Goal: Transaction & Acquisition: Purchase product/service

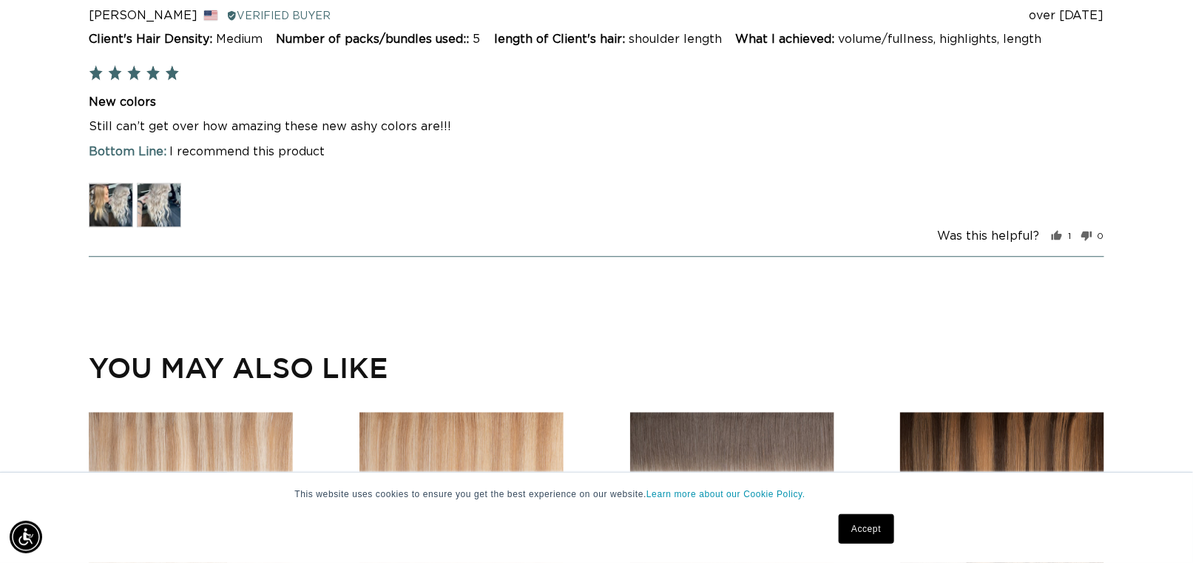
click at [147, 193] on img at bounding box center [159, 205] width 44 height 44
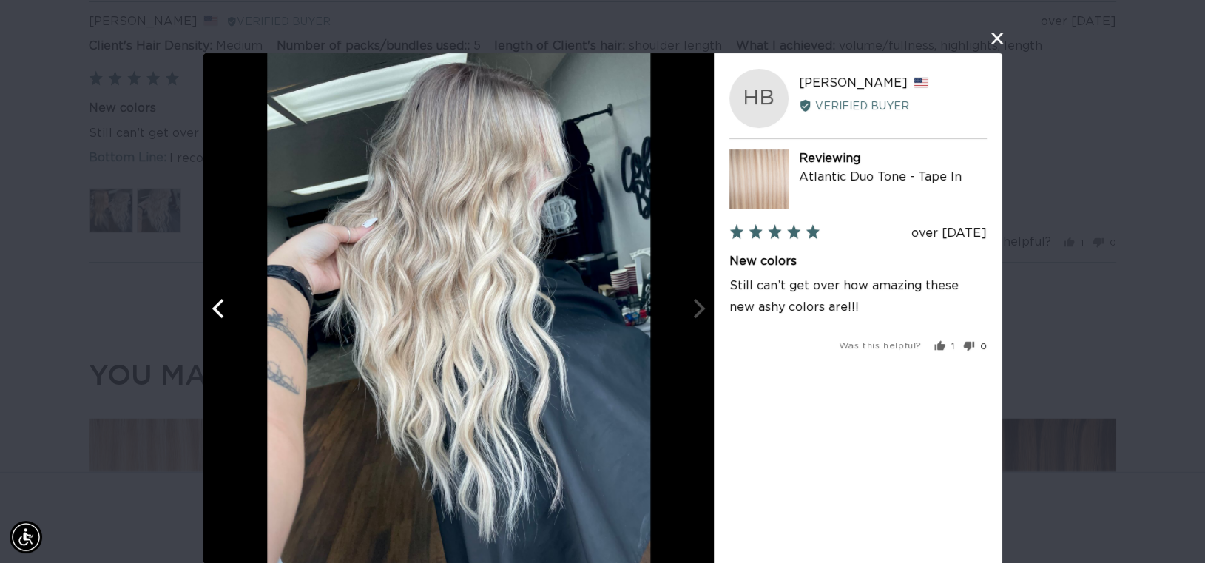
scroll to position [0, 2199]
click at [212, 306] on icon "Previous" at bounding box center [218, 308] width 12 height 19
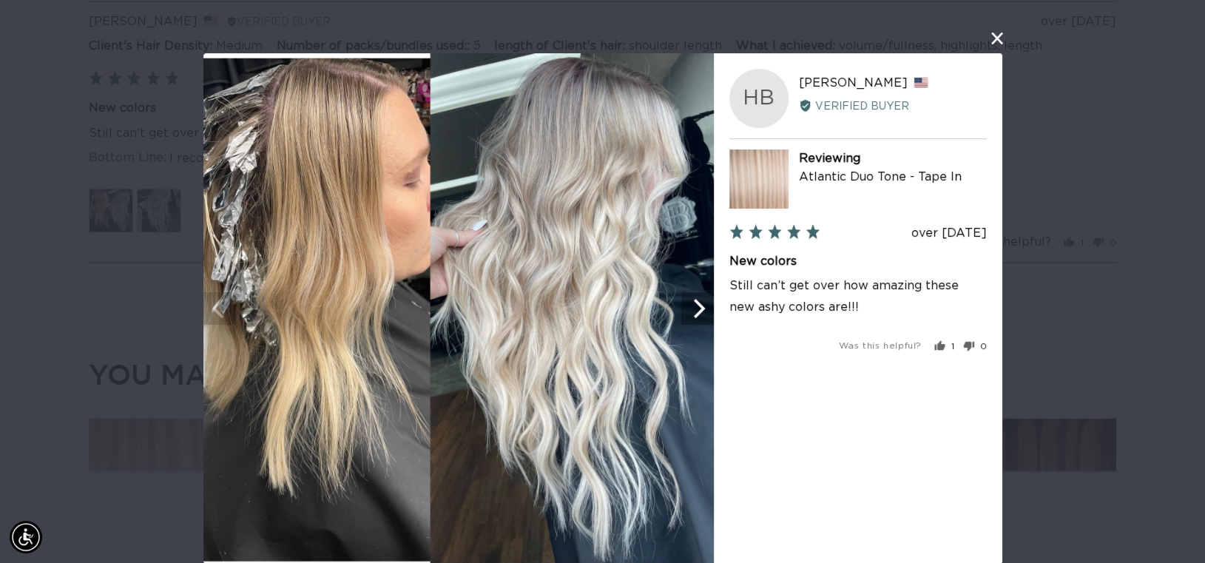
click at [689, 304] on icon "Next" at bounding box center [696, 308] width 19 height 19
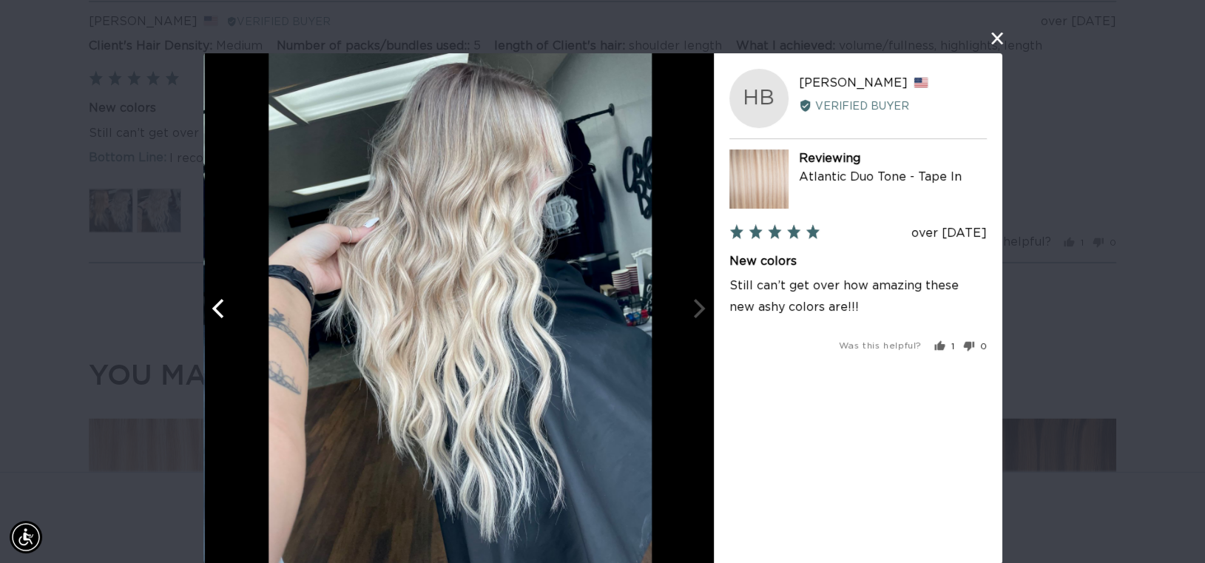
click at [689, 304] on div at bounding box center [459, 308] width 510 height 510
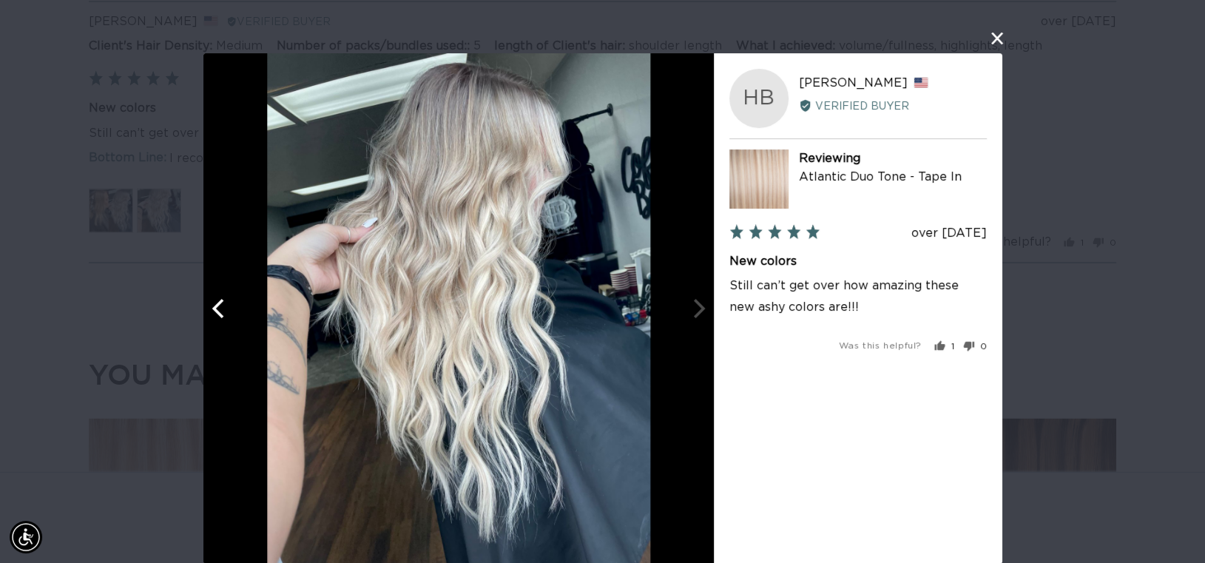
scroll to position [0, 1099]
click at [213, 303] on icon "Previous" at bounding box center [218, 308] width 12 height 19
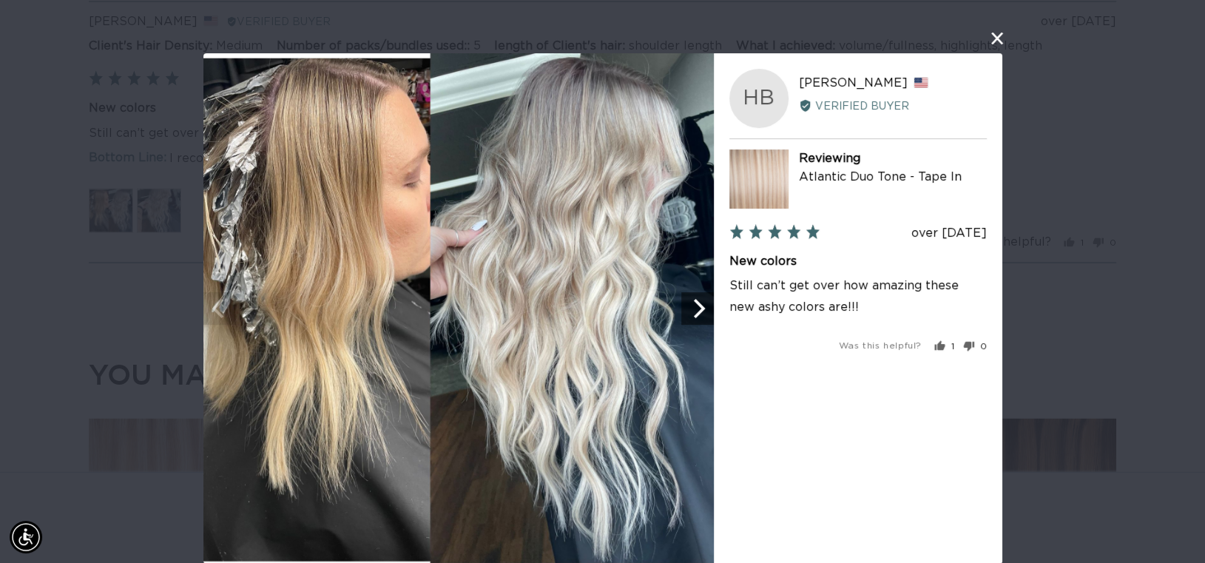
scroll to position [0, 2199]
click at [213, 309] on img at bounding box center [458, 308] width 510 height 510
click at [988, 36] on button "close this modal window" at bounding box center [997, 39] width 18 height 18
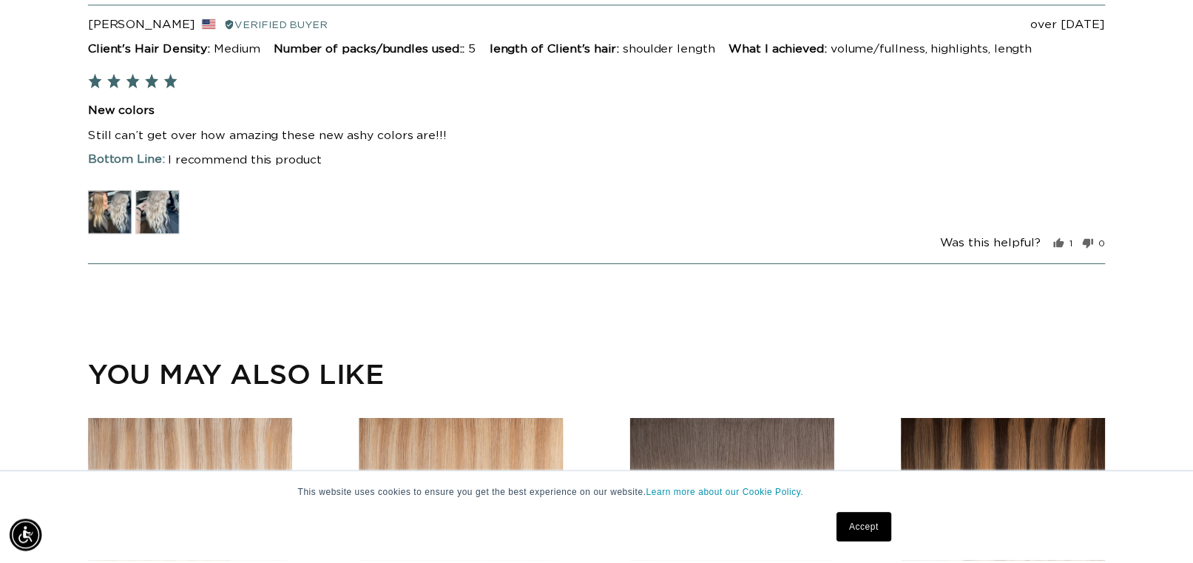
scroll to position [3464, 0]
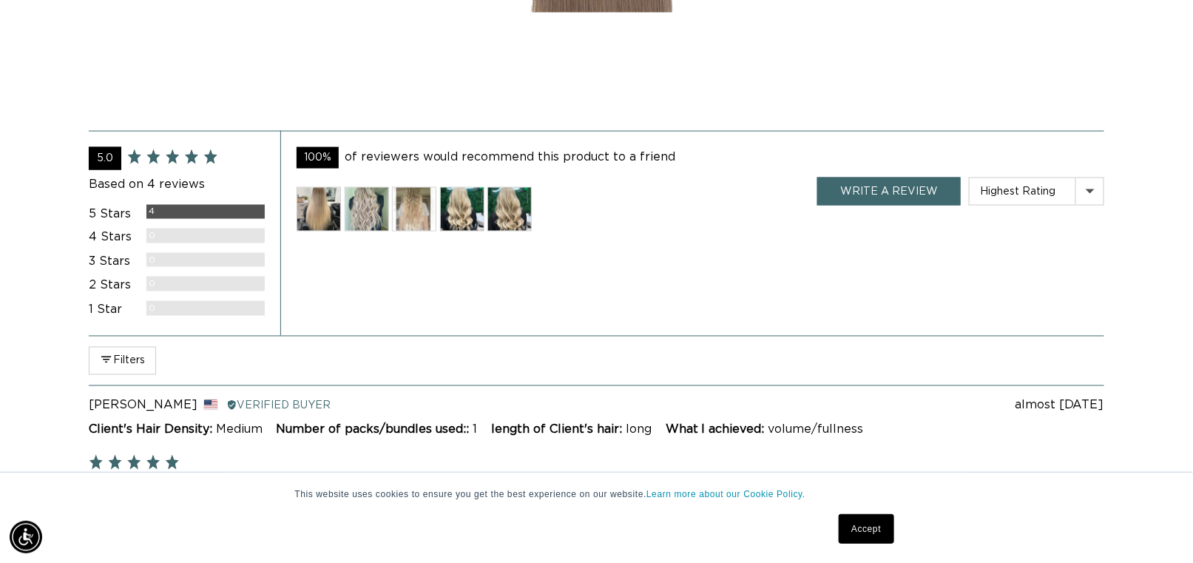
scroll to position [0, 2177]
click at [365, 199] on img at bounding box center [367, 209] width 44 height 44
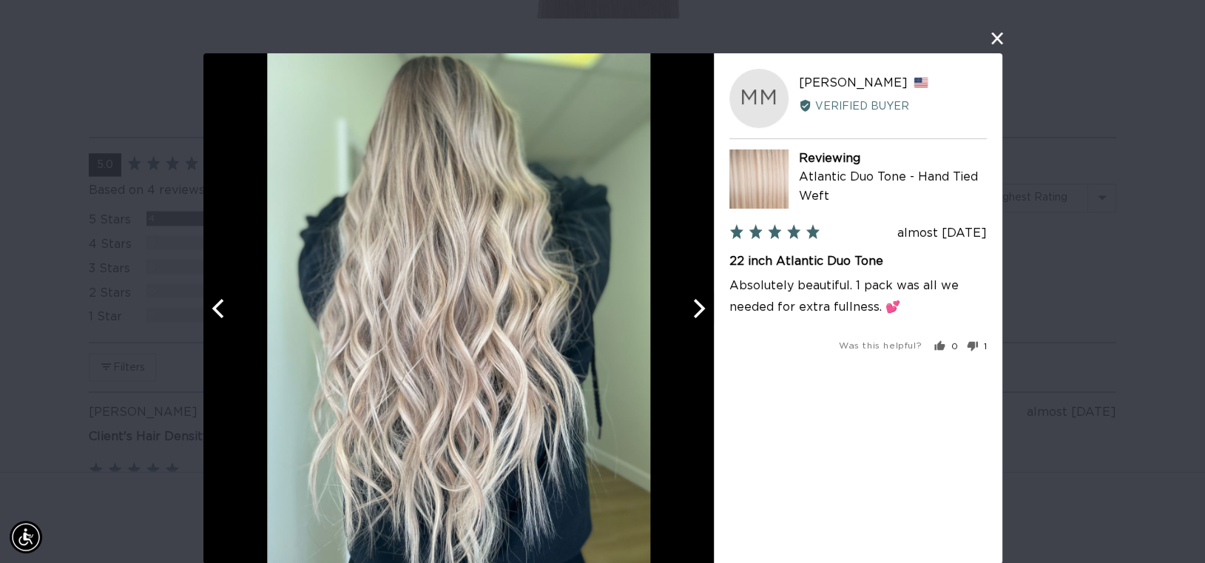
scroll to position [0, 1099]
click at [209, 300] on icon "Previous" at bounding box center [218, 308] width 19 height 19
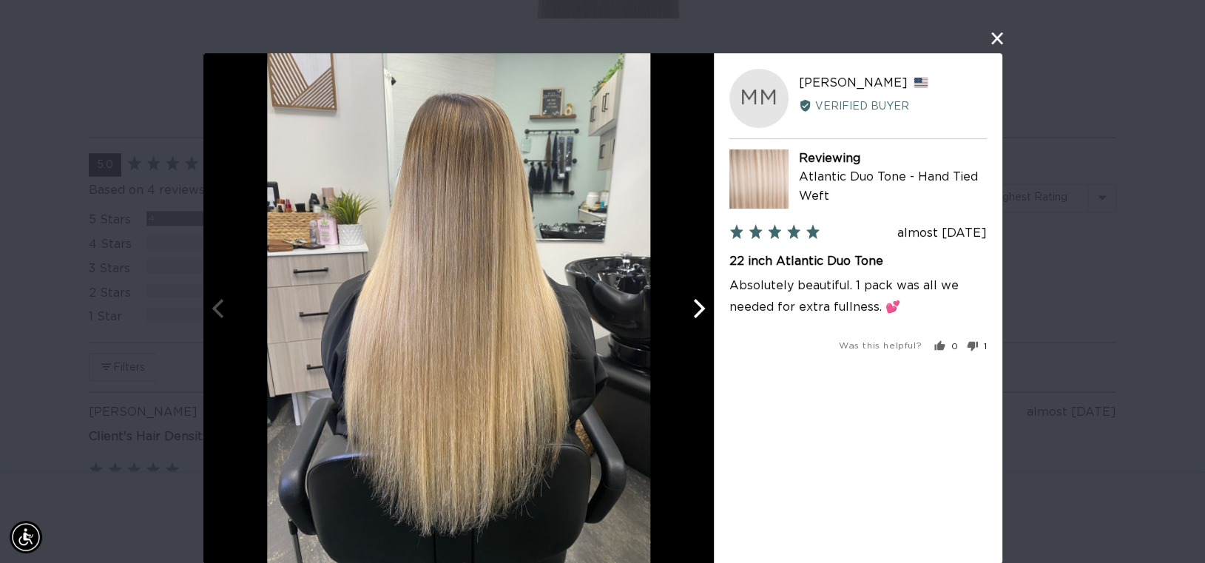
scroll to position [0, 2199]
click at [696, 307] on icon "Next" at bounding box center [699, 308] width 12 height 19
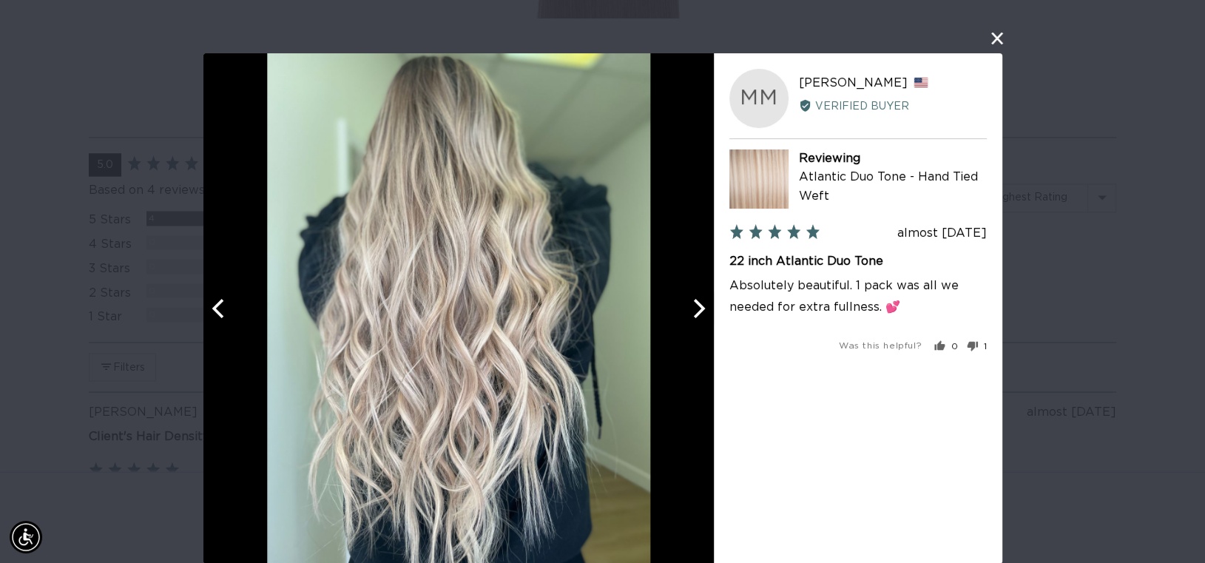
click at [696, 307] on icon "Next" at bounding box center [699, 308] width 12 height 19
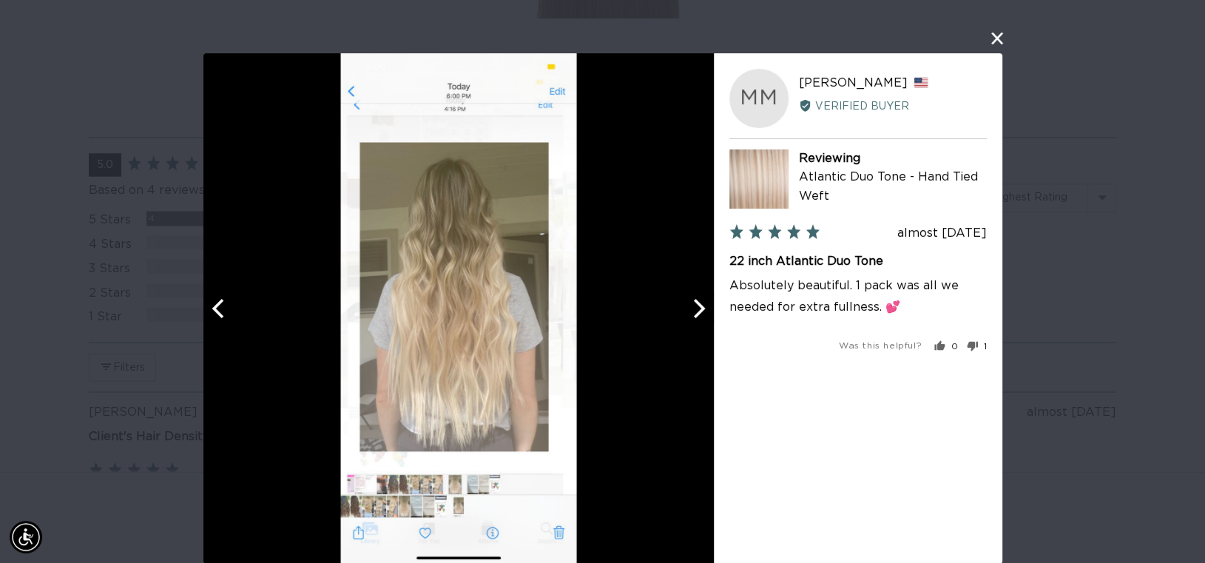
scroll to position [0, 0]
click at [696, 307] on icon "Next" at bounding box center [699, 308] width 12 height 19
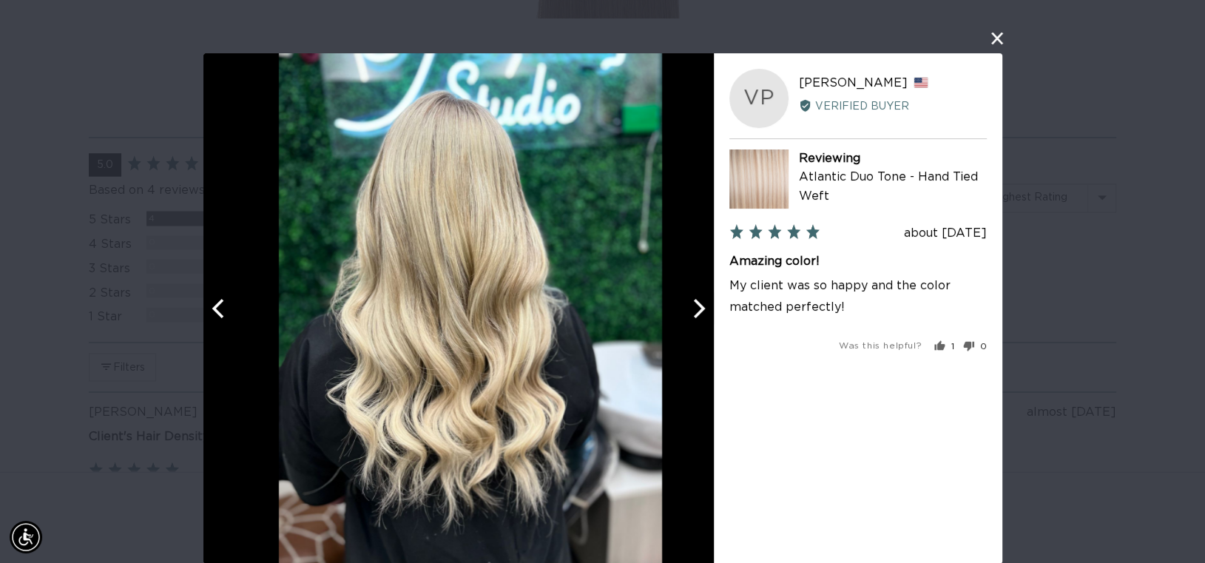
scroll to position [0, 1099]
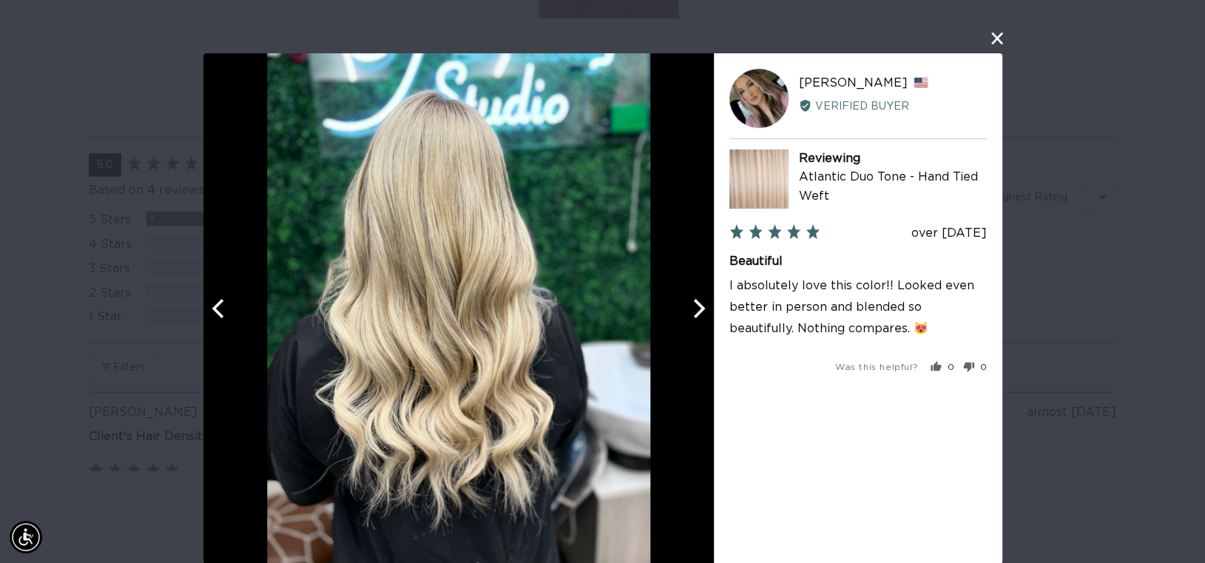
click at [696, 307] on icon "Next" at bounding box center [699, 308] width 12 height 19
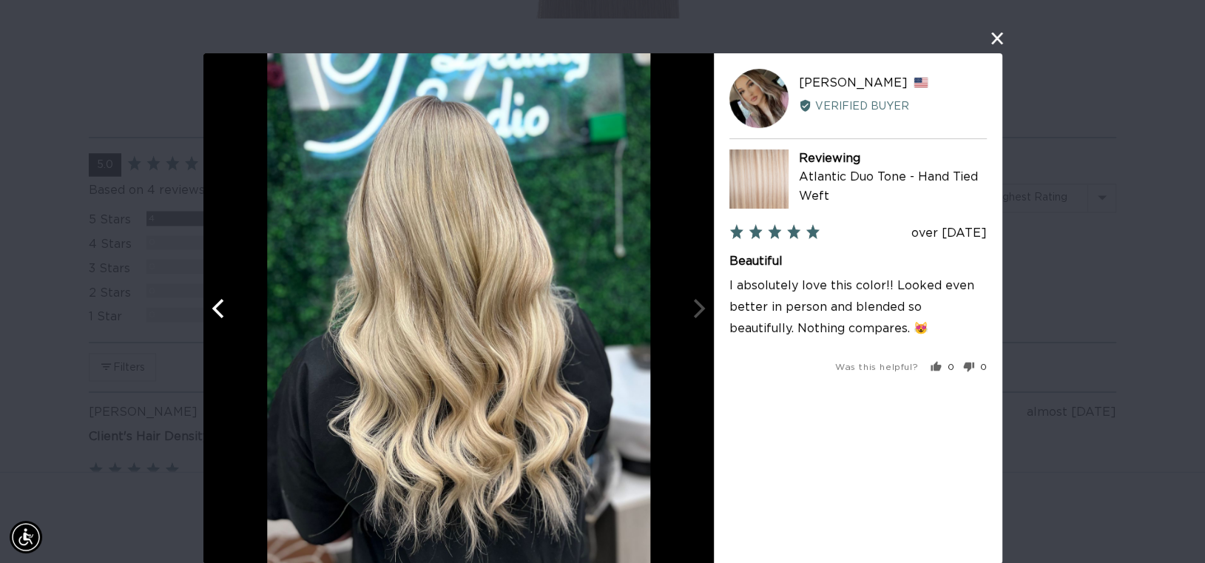
scroll to position [0, 2199]
click at [696, 307] on div at bounding box center [458, 308] width 510 height 510
click at [988, 37] on button "close this modal window" at bounding box center [997, 39] width 18 height 18
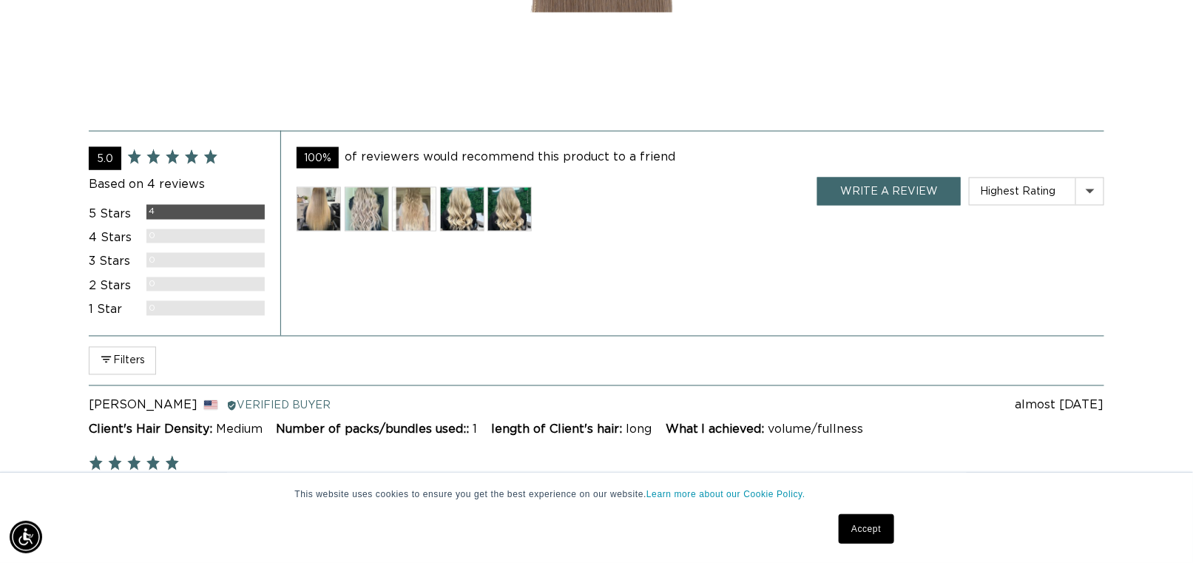
scroll to position [0, 0]
